Goal: Obtain resource: Download file/media

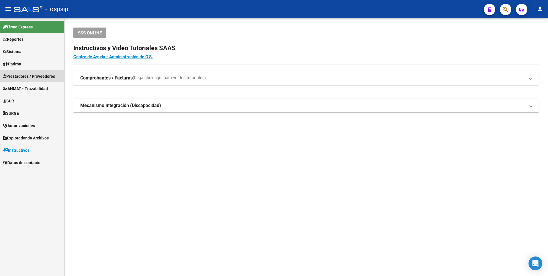
click at [24, 75] on span "Prestadores / Proveedores" at bounding box center [29, 76] width 52 height 6
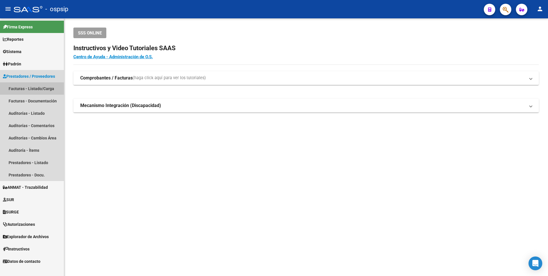
click at [23, 89] on link "Facturas - Listado/Carga" at bounding box center [32, 88] width 64 height 12
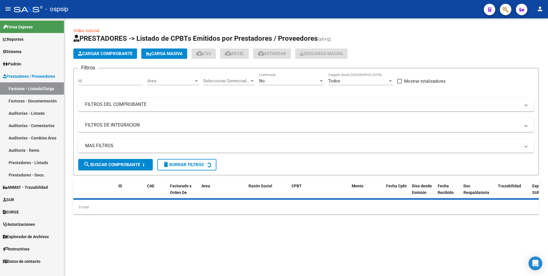
click at [141, 102] on mat-panel-title "FILTROS DEL COMPROBANTE" at bounding box center [302, 104] width 435 height 6
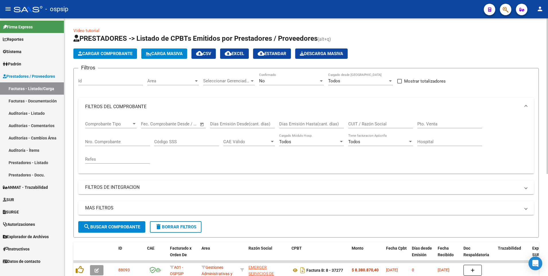
click at [112, 143] on input "Nro. Comprobante" at bounding box center [117, 141] width 65 height 5
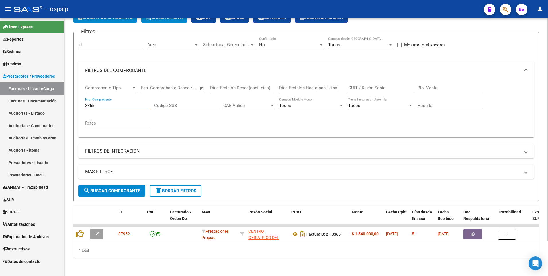
scroll to position [40, 0]
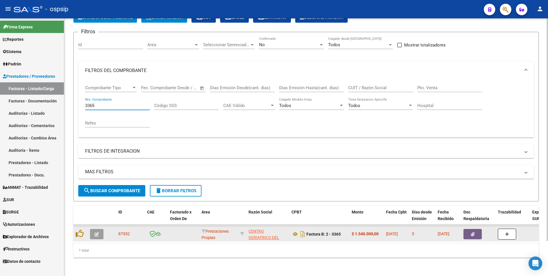
type input "3365"
click at [476, 231] on button "button" at bounding box center [473, 234] width 18 height 10
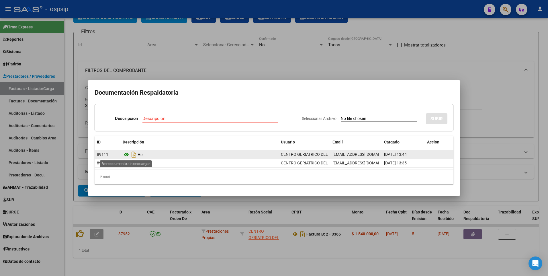
click at [126, 154] on icon at bounding box center [126, 154] width 7 height 7
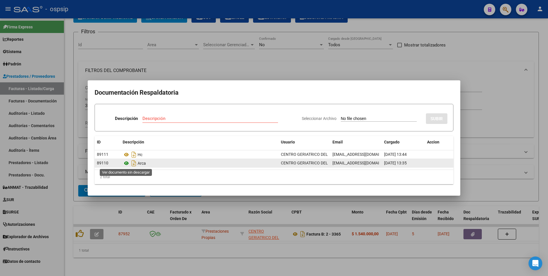
click at [126, 164] on icon at bounding box center [126, 163] width 7 height 7
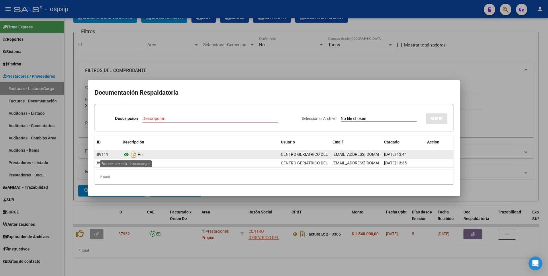
click at [126, 154] on icon at bounding box center [126, 154] width 7 height 7
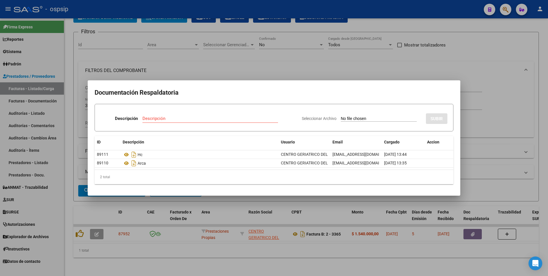
click at [199, 69] on div at bounding box center [274, 138] width 548 height 276
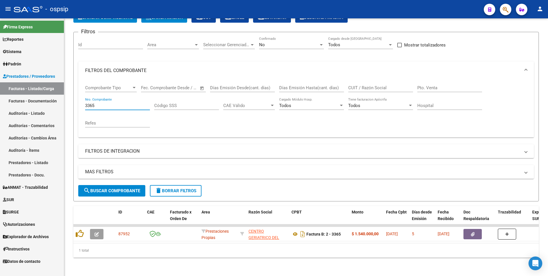
drag, startPoint x: 81, startPoint y: 104, endPoint x: 52, endPoint y: 106, distance: 28.7
click at [52, 106] on mat-sidenav-container "Firma Express Reportes Egresos Devengados Auditorías x Área Auditorías x Usuari…" at bounding box center [274, 147] width 548 height 258
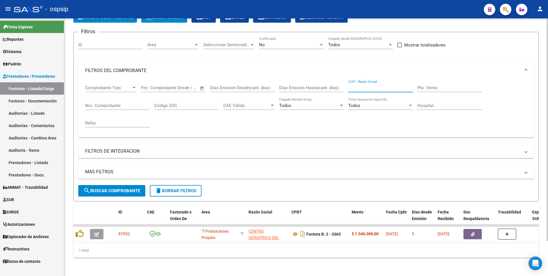
click at [378, 85] on input "CUIT / Razón Social" at bounding box center [380, 87] width 65 height 5
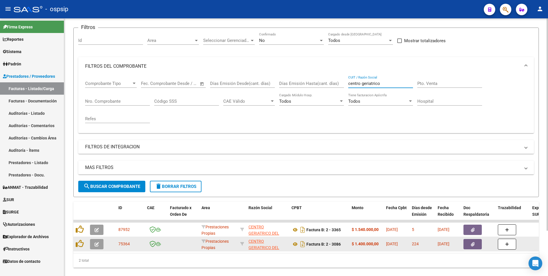
type input "centro geriatrico"
click at [472, 241] on button "button" at bounding box center [473, 244] width 18 height 10
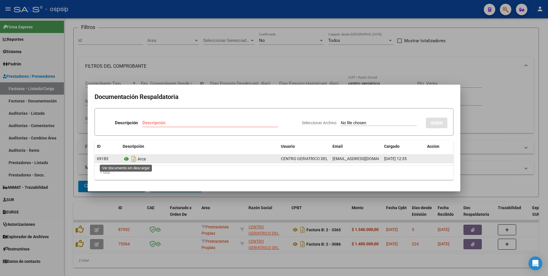
click at [125, 159] on icon at bounding box center [126, 158] width 7 height 7
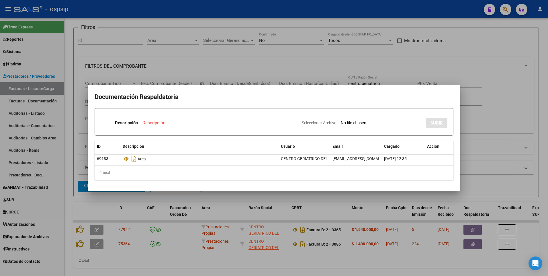
click at [284, 39] on div at bounding box center [274, 138] width 548 height 276
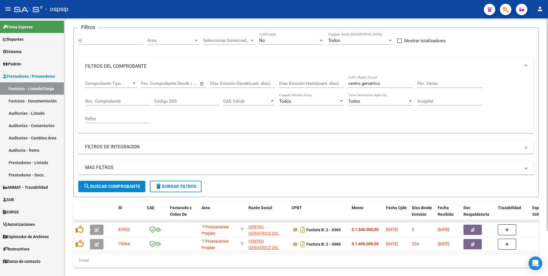
click at [477, 221] on datatable-body-cell at bounding box center [478, 221] width 34 height 2
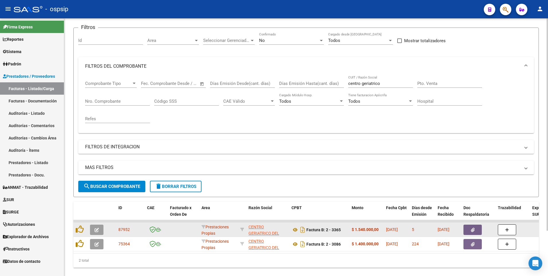
click at [474, 226] on button "button" at bounding box center [473, 230] width 18 height 10
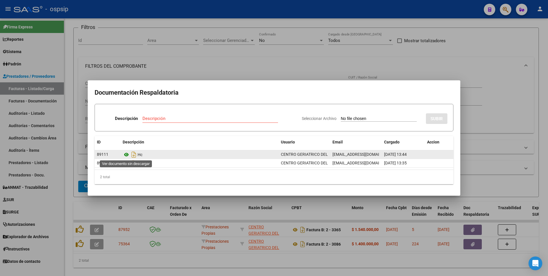
click at [127, 154] on icon at bounding box center [126, 154] width 7 height 7
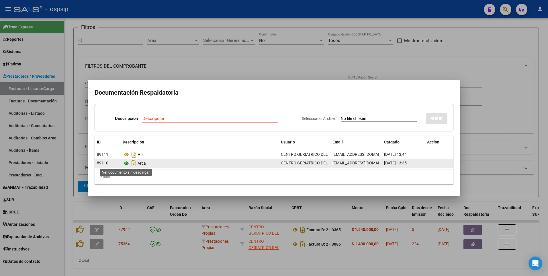
click at [126, 162] on icon at bounding box center [126, 163] width 7 height 7
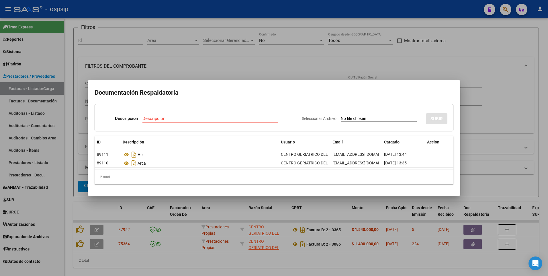
click at [287, 66] on div at bounding box center [274, 138] width 548 height 276
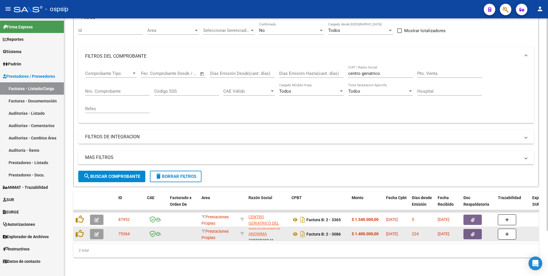
scroll to position [21, 0]
drag, startPoint x: 257, startPoint y: 231, endPoint x: 269, endPoint y: 230, distance: 12.3
click at [269, 230] on div "CENTRO GERIATRICO DEL OESTE SOCIEDAD ANONIMA 30580530946" at bounding box center [268, 234] width 38 height 12
drag, startPoint x: 269, startPoint y: 230, endPoint x: 295, endPoint y: 230, distance: 26.1
click at [295, 231] on icon at bounding box center [295, 234] width 7 height 7
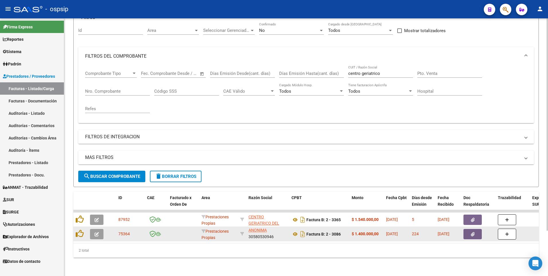
click at [478, 231] on button "button" at bounding box center [473, 234] width 18 height 10
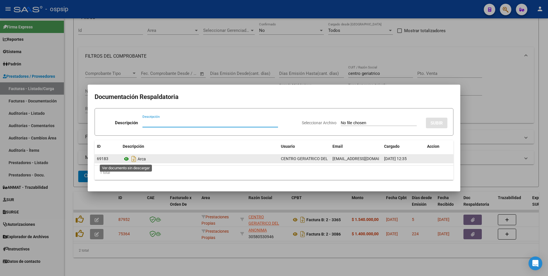
click at [126, 159] on icon at bounding box center [126, 158] width 7 height 7
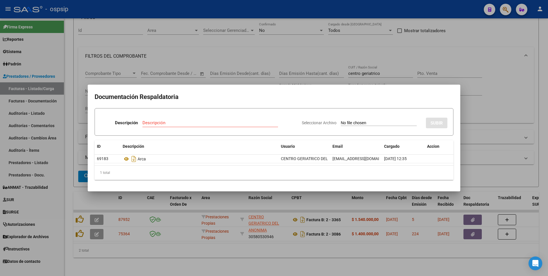
click at [480, 87] on div at bounding box center [274, 138] width 548 height 276
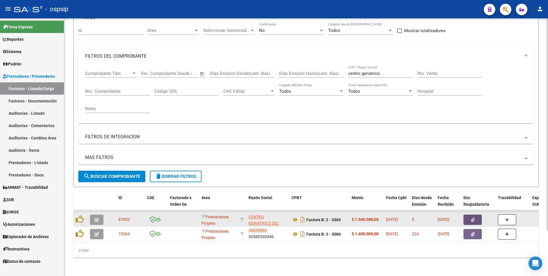
click at [471, 218] on icon "button" at bounding box center [473, 220] width 4 height 4
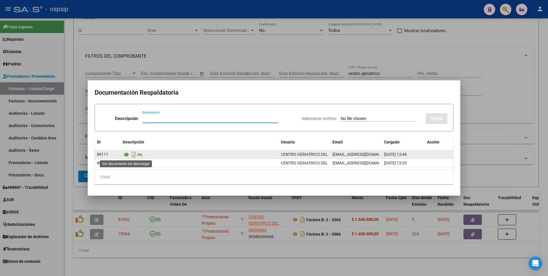
click at [124, 155] on icon at bounding box center [126, 154] width 7 height 7
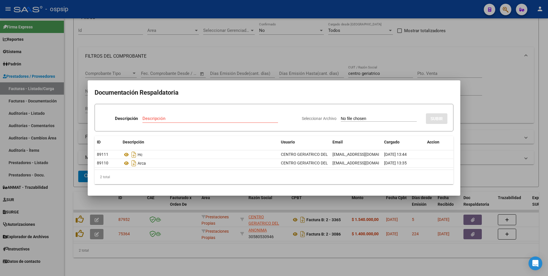
click at [318, 51] on div at bounding box center [274, 138] width 548 height 276
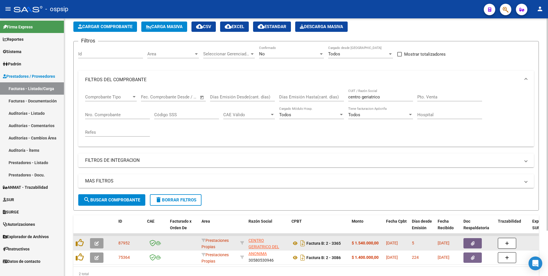
scroll to position [55, 0]
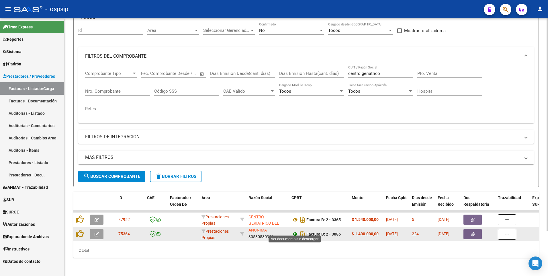
click at [294, 231] on icon at bounding box center [295, 234] width 7 height 7
click at [293, 231] on icon at bounding box center [295, 234] width 7 height 7
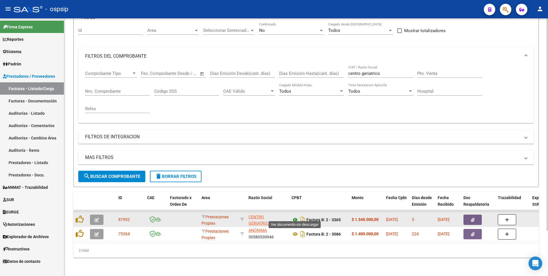
click at [295, 216] on icon at bounding box center [295, 219] width 7 height 7
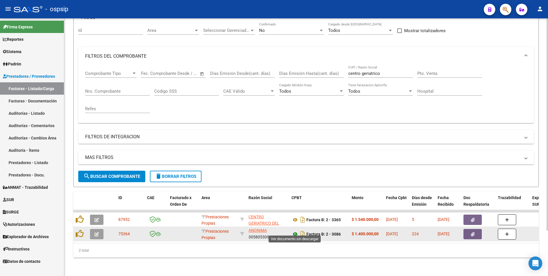
click at [294, 231] on icon at bounding box center [295, 234] width 7 height 7
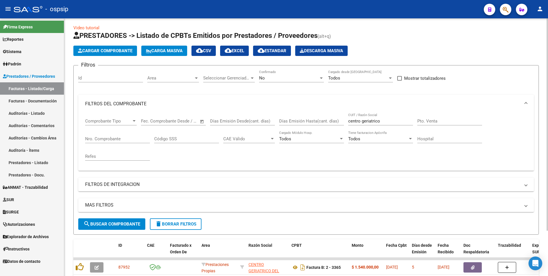
scroll to position [0, 0]
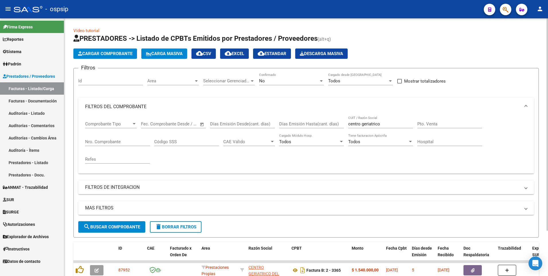
click at [267, 84] on div "No Confirmado" at bounding box center [291, 79] width 65 height 12
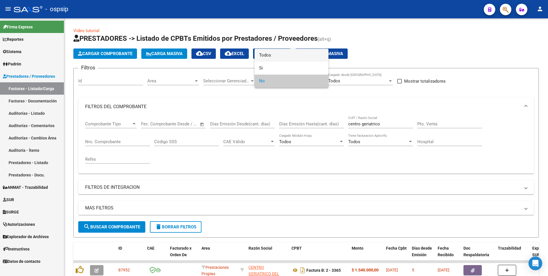
click at [276, 55] on span "Todos" at bounding box center [291, 55] width 65 height 13
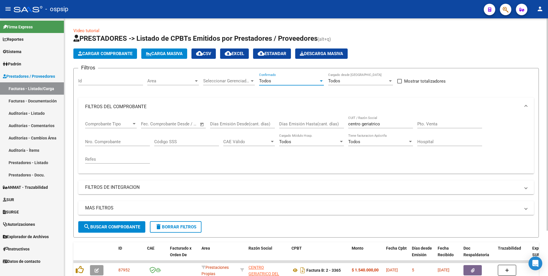
click at [128, 231] on button "search Buscar Comprobante" at bounding box center [111, 226] width 67 height 11
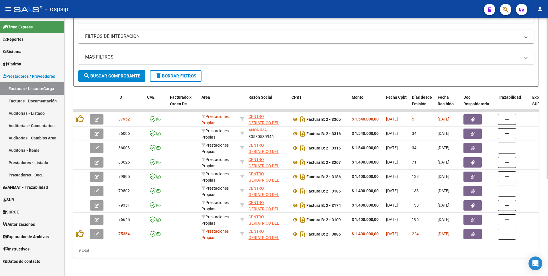
scroll to position [155, 0]
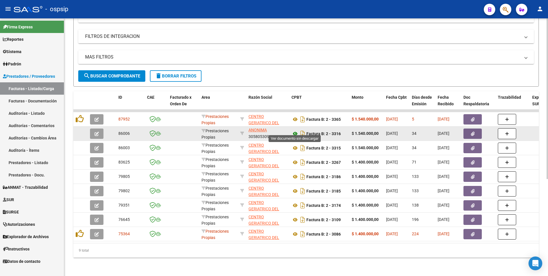
click at [295, 130] on icon at bounding box center [295, 133] width 7 height 7
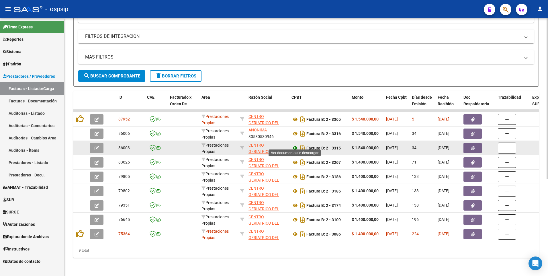
click at [293, 145] on icon at bounding box center [295, 148] width 7 height 7
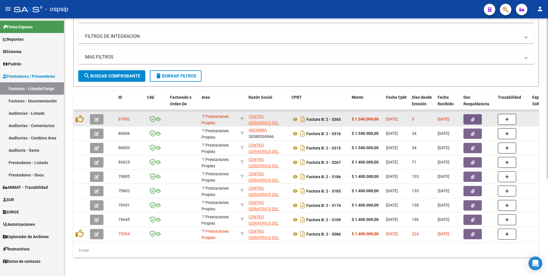
click at [476, 119] on button "button" at bounding box center [473, 119] width 18 height 10
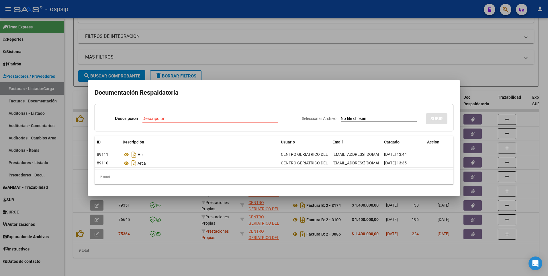
click at [451, 65] on div at bounding box center [274, 138] width 548 height 276
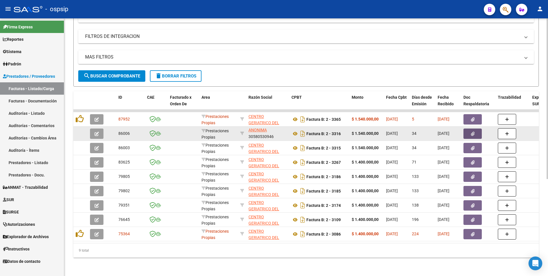
click at [466, 128] on button "button" at bounding box center [473, 133] width 18 height 10
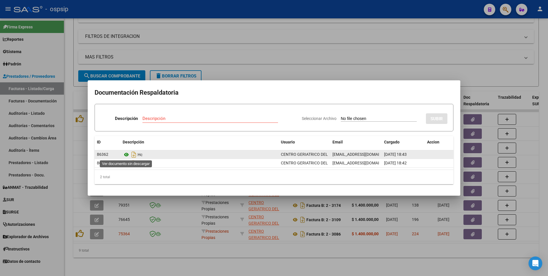
click at [126, 153] on icon at bounding box center [126, 154] width 7 height 7
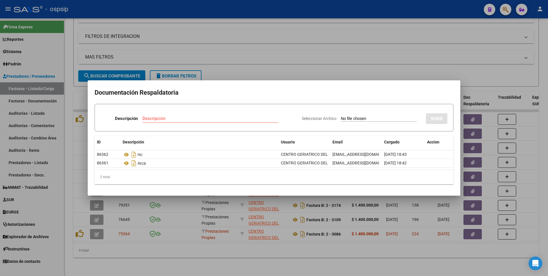
click at [282, 61] on div at bounding box center [274, 138] width 548 height 276
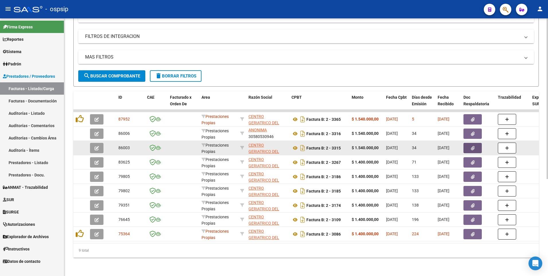
click at [470, 144] on button "button" at bounding box center [473, 148] width 18 height 10
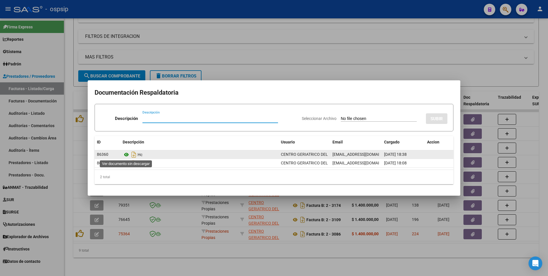
click at [126, 154] on icon at bounding box center [126, 154] width 7 height 7
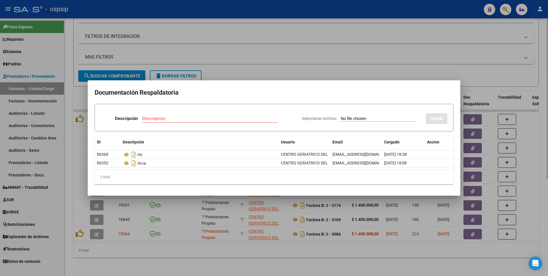
click at [392, 66] on div at bounding box center [274, 138] width 548 height 276
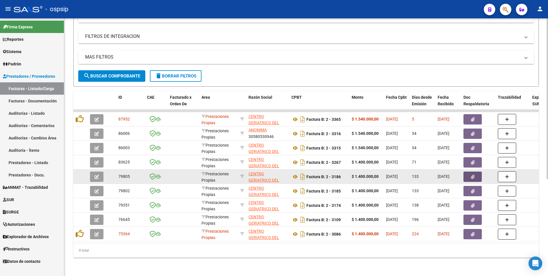
click at [472, 175] on icon "button" at bounding box center [473, 177] width 4 height 4
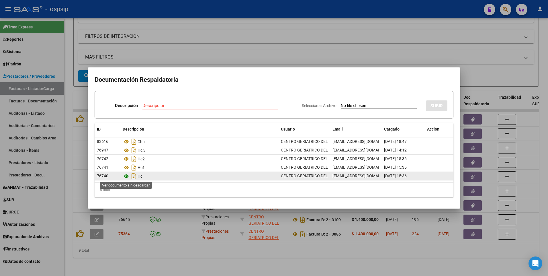
click at [128, 177] on icon at bounding box center [126, 176] width 7 height 7
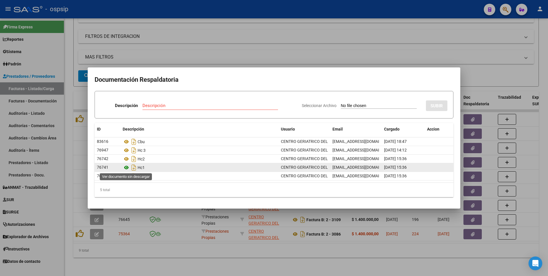
click at [126, 168] on icon at bounding box center [126, 167] width 7 height 7
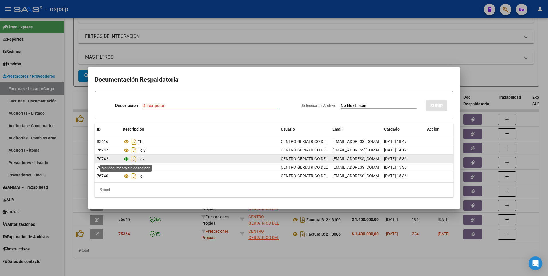
click at [128, 159] on icon at bounding box center [126, 158] width 7 height 7
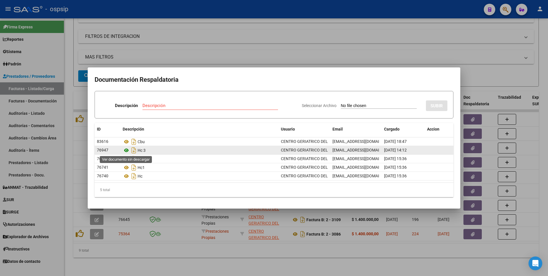
click at [127, 149] on icon at bounding box center [126, 150] width 7 height 7
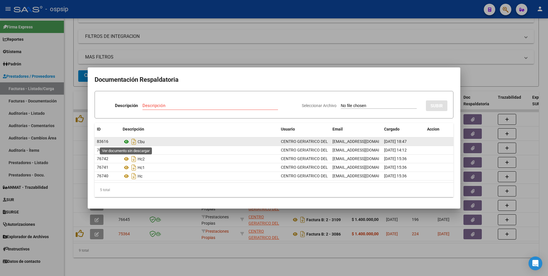
click at [124, 140] on icon at bounding box center [126, 141] width 7 height 7
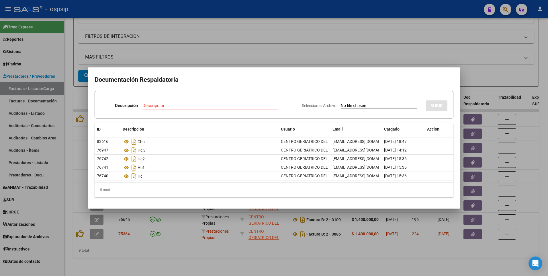
click at [276, 47] on div at bounding box center [274, 138] width 548 height 276
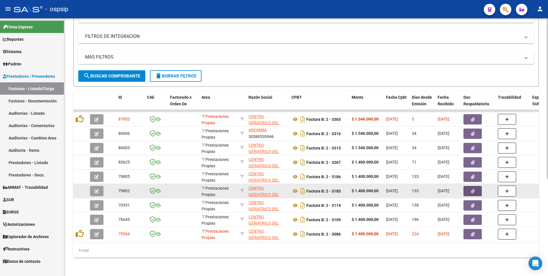
click at [473, 189] on icon "button" at bounding box center [473, 191] width 4 height 4
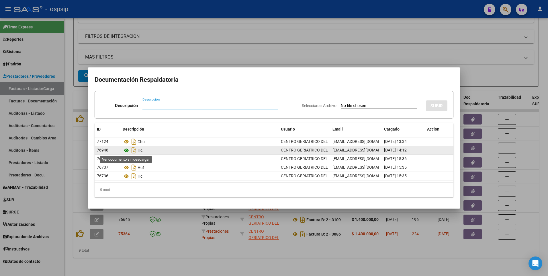
click at [126, 152] on icon at bounding box center [126, 150] width 7 height 7
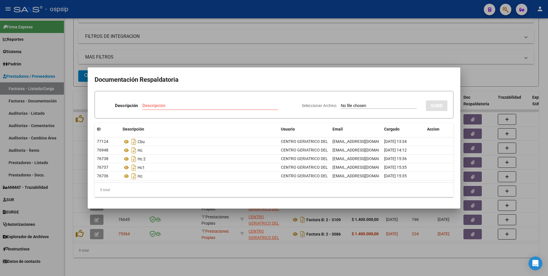
click at [204, 26] on div at bounding box center [274, 138] width 548 height 276
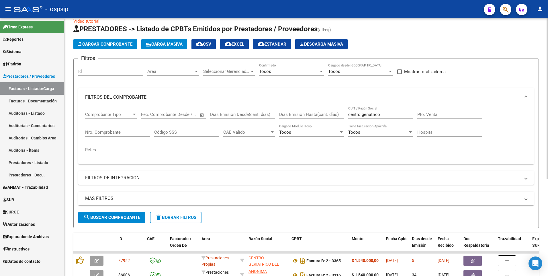
scroll to position [0, 0]
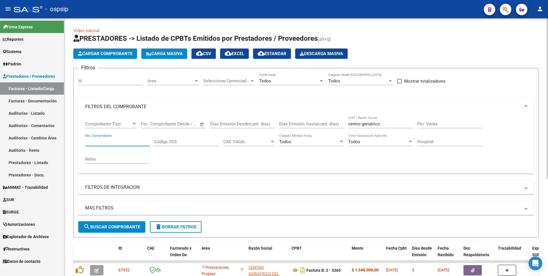
click at [132, 142] on input "Nro. Comprobante" at bounding box center [117, 141] width 65 height 5
type input "3365"
